Goal: Transaction & Acquisition: Purchase product/service

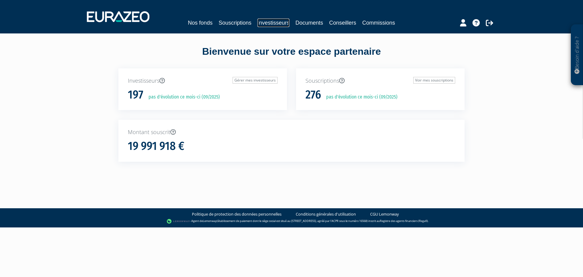
click at [265, 22] on link "Investisseurs" at bounding box center [274, 23] width 32 height 9
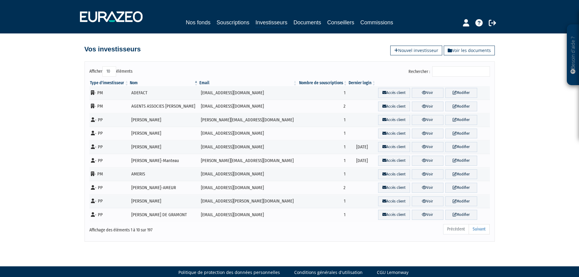
click at [450, 70] on input "Rechercher :" at bounding box center [461, 71] width 58 height 10
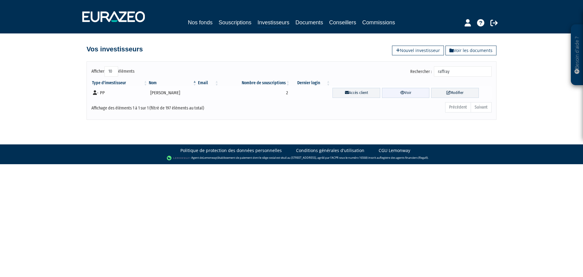
type input "raffray"
click at [398, 91] on link "Voir" at bounding box center [406, 93] width 48 height 10
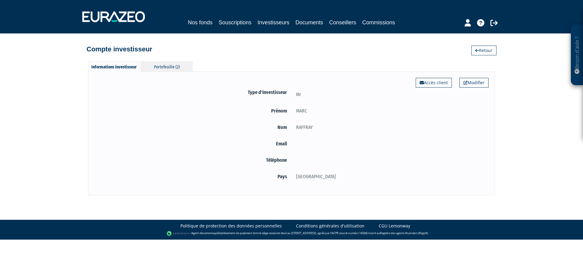
click at [160, 65] on div "Portefeuille (2)" at bounding box center [167, 66] width 52 height 10
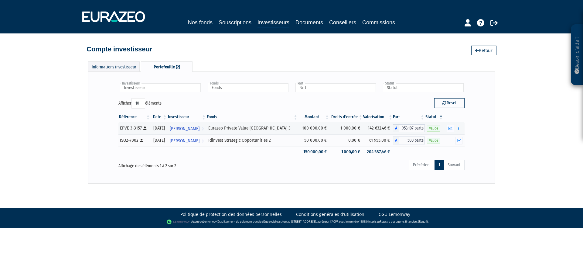
drag, startPoint x: 535, startPoint y: 104, endPoint x: 520, endPoint y: 104, distance: 15.5
click at [535, 104] on div "Besoin d'aide ? × J'ai besoin d'aide Si vous avez une question à propos du fonc…" at bounding box center [291, 91] width 583 height 183
click at [459, 128] on icon "button" at bounding box center [458, 128] width 1 height 4
click at [452, 139] on link "Rachat libre" at bounding box center [446, 139] width 30 height 10
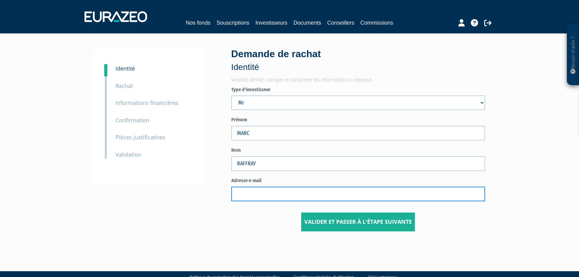
click at [304, 194] on input "text" at bounding box center [358, 193] width 254 height 15
paste input "raffraymarc@hotmail.com>"
type input "raffraymarc@hotmail.com>"
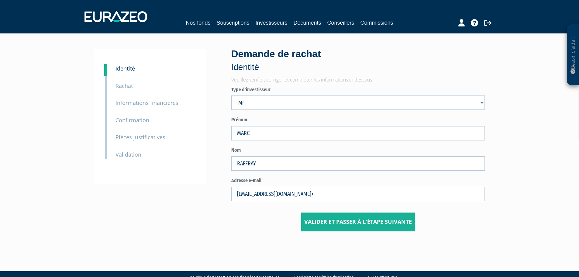
click at [271, 211] on form "Type d'investisseur Mr Société Mme Prénom MARC Nom RAFFRAY raffraymarc@hotmail.…" at bounding box center [358, 158] width 254 height 145
click at [336, 225] on button "Valider et passer à l'étape suivante" at bounding box center [358, 221] width 114 height 19
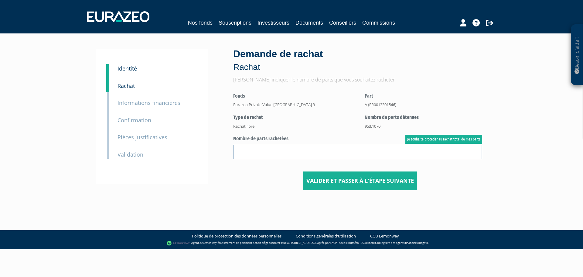
click at [433, 134] on center "Valider et passer à l'étape suivante" at bounding box center [360, 143] width 254 height 93
click at [432, 136] on link "Je souhaite procéder au rachat total de mes parts" at bounding box center [443, 139] width 77 height 9
type input "953.107000"
click at [374, 183] on button "Valider et passer à l'étape suivante" at bounding box center [360, 180] width 114 height 19
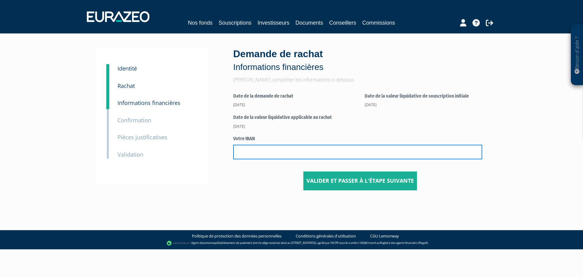
click at [319, 149] on input "text" at bounding box center [357, 152] width 249 height 15
click at [265, 151] on input "text" at bounding box center [357, 152] width 249 height 15
paste input "FR76 3000 4007 7500 0011 2731 820"
type input "FR76 3000 4007 7500 0011 2731 820"
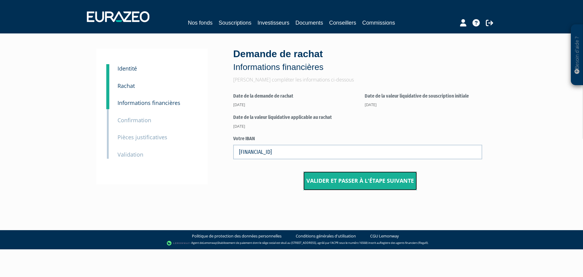
click at [377, 182] on button "Valider et passer à l'étape suivante" at bounding box center [360, 180] width 114 height 19
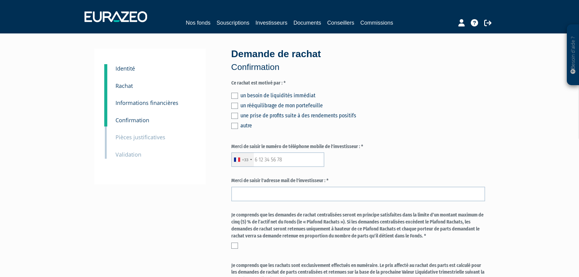
click at [345, 157] on div "+33 France +33 Germany (Deutschland) +49 Switzerland (Schweiz) +41 Belgium (Bel…" at bounding box center [358, 159] width 254 height 15
drag, startPoint x: 232, startPoint y: 95, endPoint x: 236, endPoint y: 108, distance: 13.9
click at [232, 95] on label at bounding box center [234, 96] width 7 height 6
click at [0, 0] on input "checkbox" at bounding box center [0, 0] width 0 height 0
click at [272, 161] on input "text" at bounding box center [277, 159] width 93 height 15
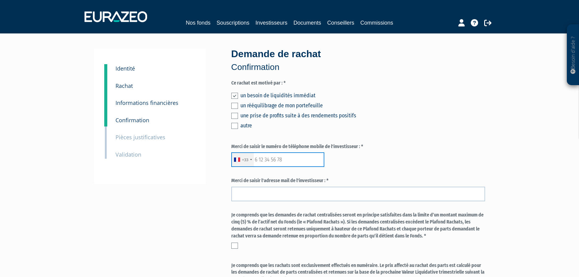
paste input "0680829704"
type input "0680829704"
click at [389, 175] on form "Ce rachat est motivé par : * un besoin de liquidités immédiat un rééquilibrage …" at bounding box center [358, 264] width 254 height 368
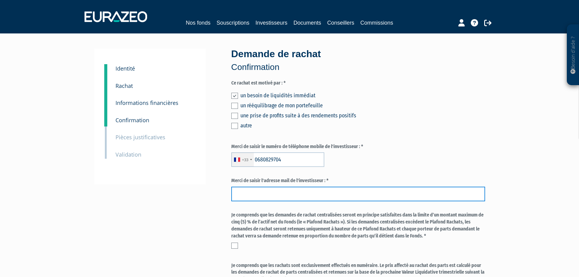
click at [342, 192] on input "email" at bounding box center [358, 193] width 254 height 15
click at [277, 189] on input "email" at bounding box center [358, 193] width 254 height 15
paste input "raffraymarc@hotmail.com"
type input "raffraymarc@hotmail.com"
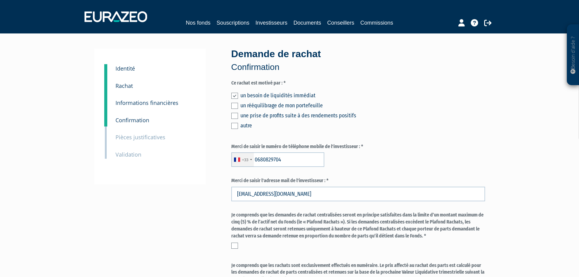
click at [401, 160] on div "+33 France +33 Germany (Deutschland) +49 Switzerland (Schweiz) +41 Belgium (Bel…" at bounding box center [358, 159] width 254 height 15
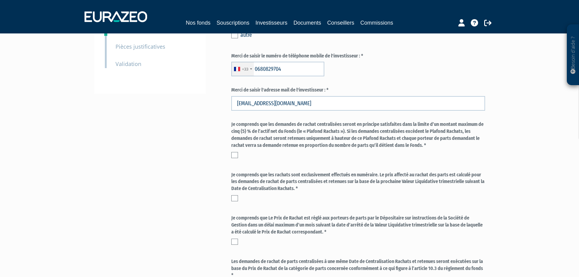
scroll to position [91, 0]
click at [234, 153] on label at bounding box center [234, 154] width 7 height 6
click at [0, 0] on input "checkbox" at bounding box center [0, 0] width 0 height 0
click at [235, 197] on label at bounding box center [234, 197] width 7 height 6
click at [0, 0] on input "checkbox" at bounding box center [0, 0] width 0 height 0
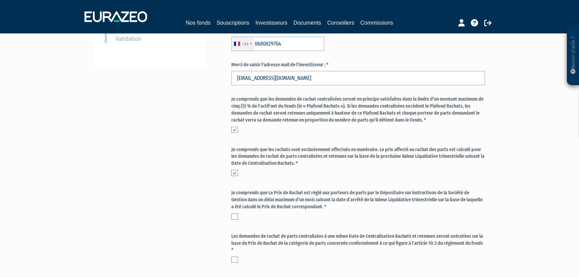
scroll to position [182, 0]
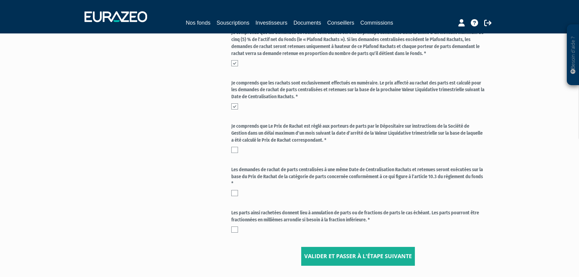
click at [235, 149] on label at bounding box center [234, 150] width 7 height 6
click at [0, 0] on input "checkbox" at bounding box center [0, 0] width 0 height 0
click at [235, 191] on label at bounding box center [234, 193] width 7 height 6
click at [0, 0] on input "checkbox" at bounding box center [0, 0] width 0 height 0
click at [236, 227] on label at bounding box center [234, 229] width 7 height 6
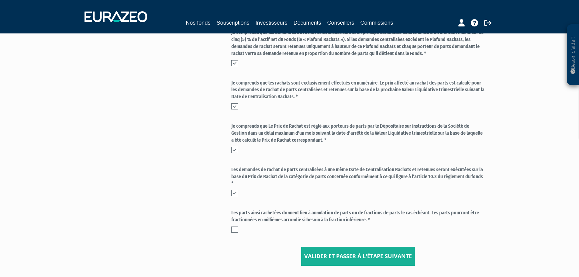
click at [0, 0] on input "checkbox" at bounding box center [0, 0] width 0 height 0
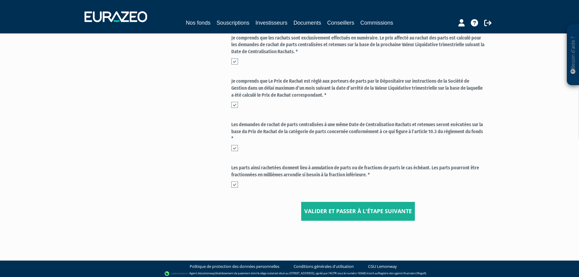
scroll to position [230, 0]
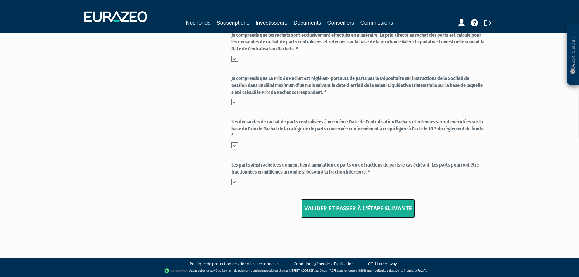
click at [350, 204] on button "Valider et passer à l'étape suivante" at bounding box center [358, 208] width 114 height 19
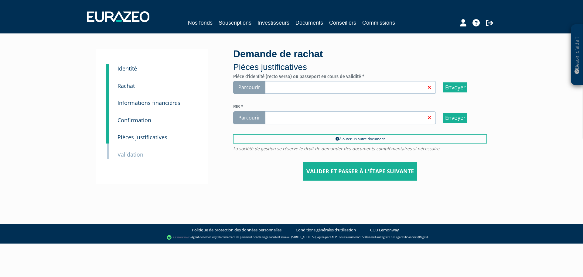
click at [242, 88] on span "Parcourir" at bounding box center [249, 87] width 32 height 13
click at [0, 0] on input "Parcourir" at bounding box center [0, 0] width 0 height 0
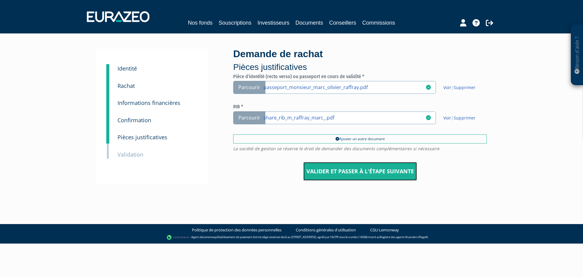
click at [320, 173] on input "Valider et passer à l'étape suivante" at bounding box center [360, 171] width 114 height 19
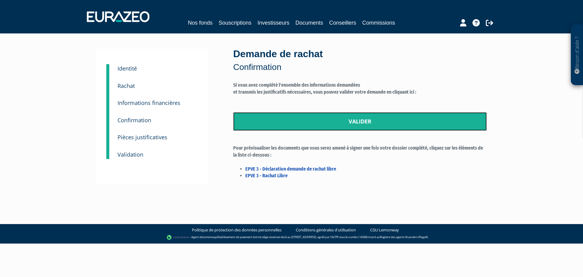
click at [277, 128] on link "Valider" at bounding box center [360, 121] width 254 height 19
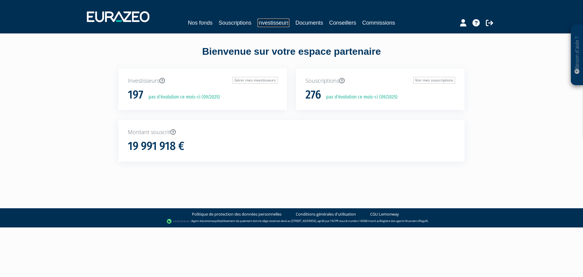
click at [277, 25] on link "Investisseurs" at bounding box center [274, 23] width 32 height 9
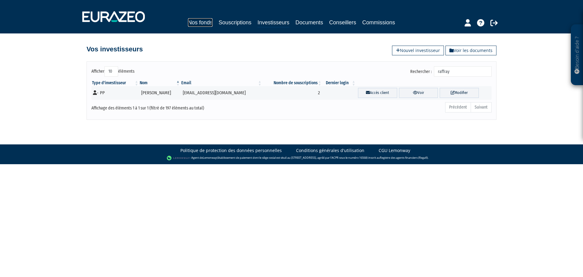
click at [209, 22] on link "Nos fonds" at bounding box center [200, 22] width 25 height 9
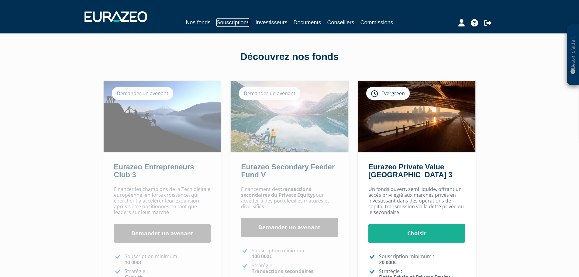
click at [220, 22] on link "Souscriptions" at bounding box center [232, 22] width 33 height 9
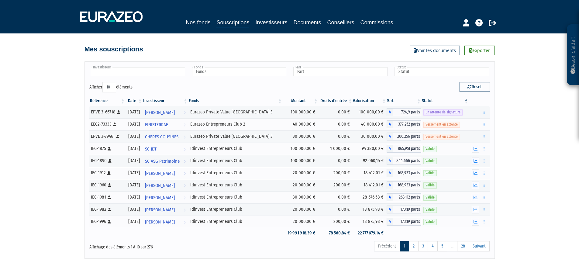
click at [124, 70] on input "text" at bounding box center [138, 71] width 94 height 9
type input "red swan"
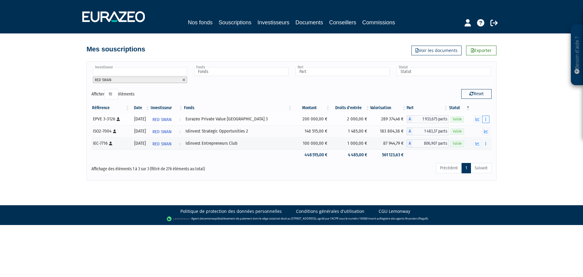
click at [486, 119] on icon "button" at bounding box center [485, 119] width 1 height 4
click at [468, 141] on link "Historique de rachat(s)" at bounding box center [463, 141] width 50 height 10
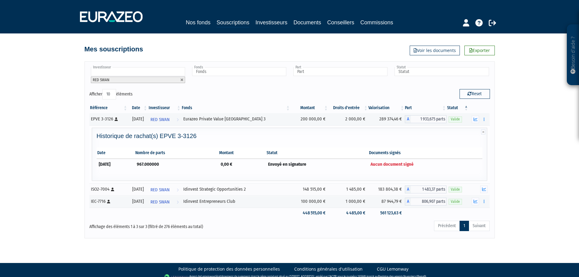
click at [424, 161] on table "Date Nombre de parts Montant Statut Documents signés [DATE] 967.000000 0,00 € E…" at bounding box center [290, 158] width 386 height 22
click at [444, 161] on td "Aucun document signé" at bounding box center [425, 164] width 114 height 11
click at [291, 164] on td "Envoyé en signature" at bounding box center [317, 164] width 102 height 11
click at [483, 119] on icon "button" at bounding box center [483, 119] width 1 height 4
click at [481, 119] on button "button" at bounding box center [483, 119] width 7 height 8
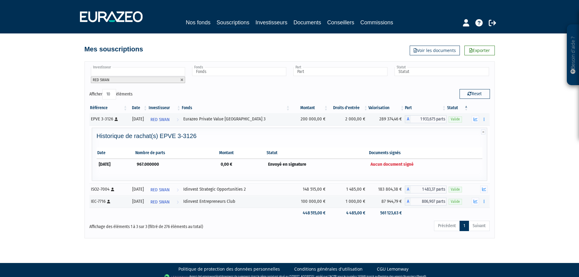
click at [321, 135] on h4 "Historique de rachat(s) EPVE 3-3126" at bounding box center [290, 135] width 386 height 7
